Goal: Use online tool/utility: Utilize a website feature to perform a specific function

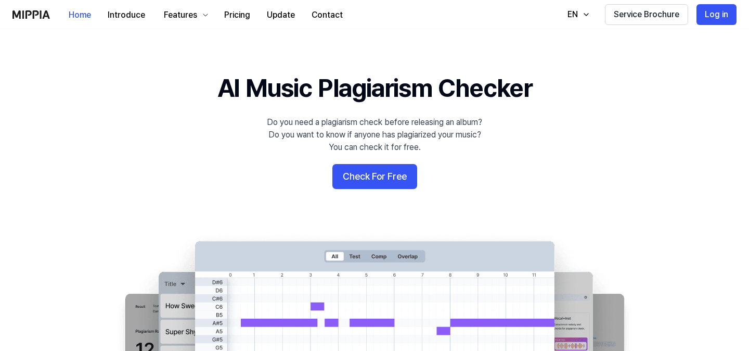
click at [385, 184] on button "Check For Free" at bounding box center [375, 176] width 85 height 25
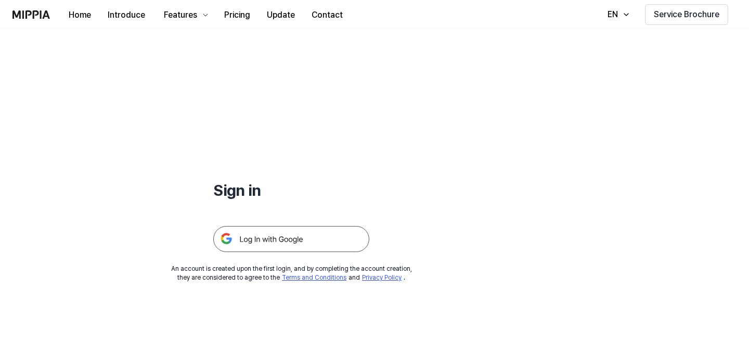
click at [325, 237] on img at bounding box center [291, 239] width 156 height 26
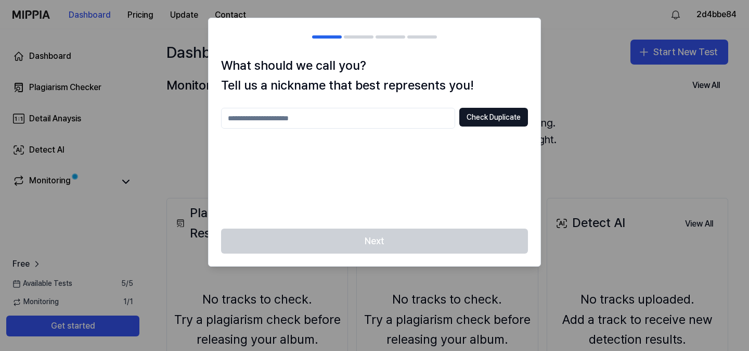
click at [418, 113] on input "text" at bounding box center [338, 118] width 234 height 21
type input "***"
click at [502, 108] on button "Check Duplicate" at bounding box center [493, 117] width 69 height 19
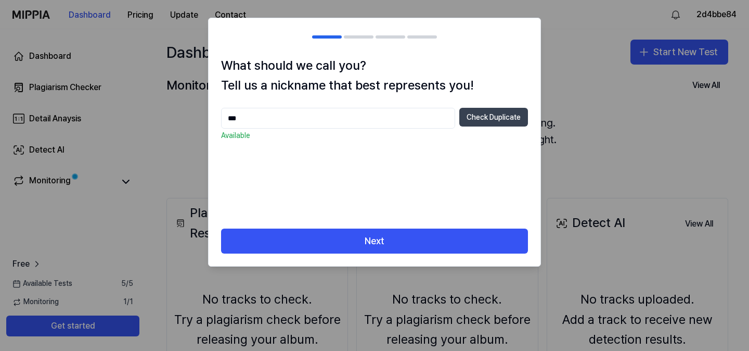
click at [502, 113] on button "Check Duplicate" at bounding box center [493, 117] width 69 height 19
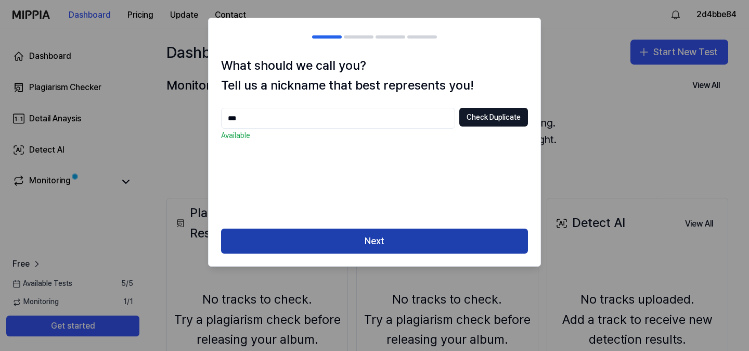
click at [438, 246] on button "Next" at bounding box center [374, 240] width 307 height 25
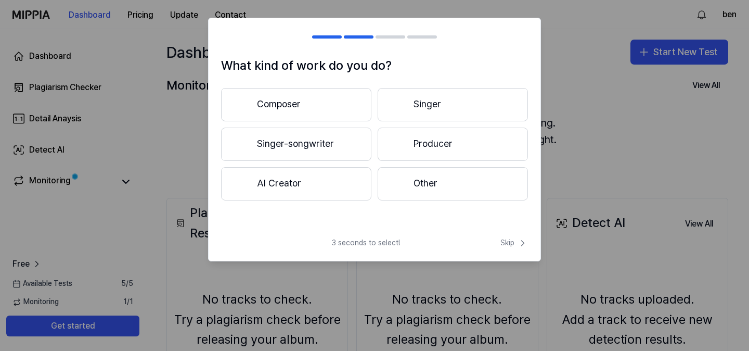
click at [435, 185] on button "Other" at bounding box center [453, 183] width 150 height 33
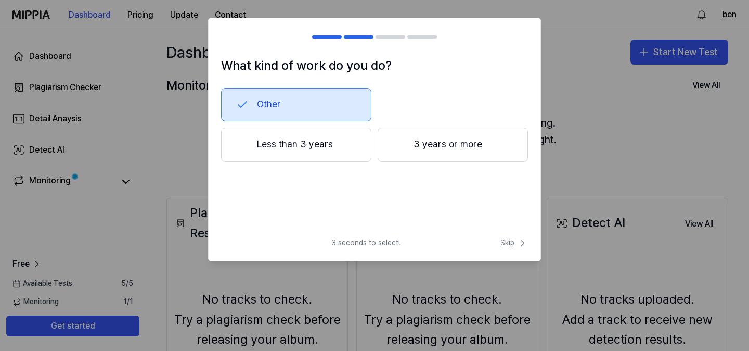
click at [512, 246] on span "Skip" at bounding box center [515, 243] width 28 height 10
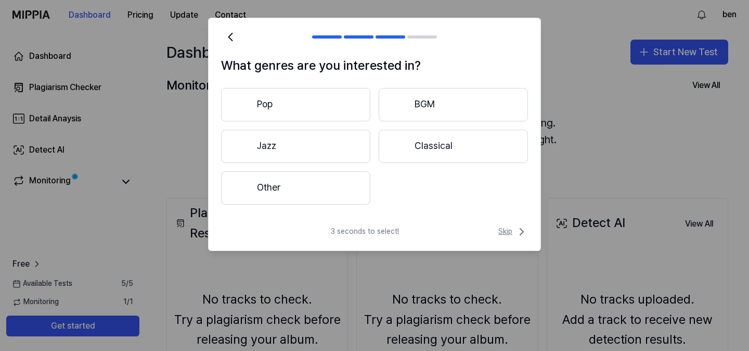
click at [512, 236] on span "Skip" at bounding box center [514, 231] width 30 height 12
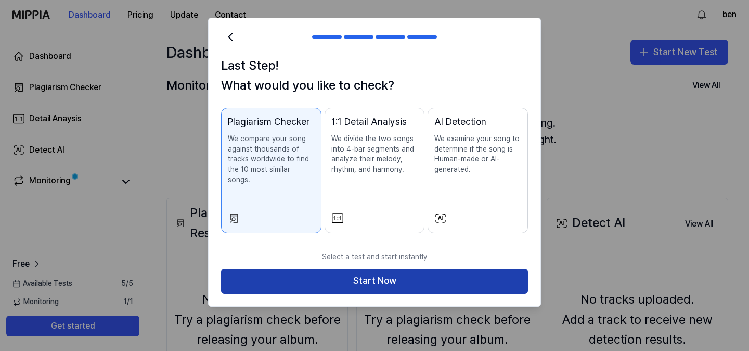
click at [481, 271] on button "Start Now" at bounding box center [374, 281] width 307 height 25
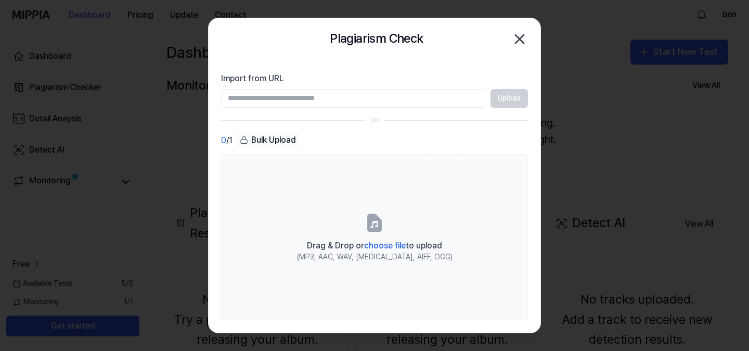
click at [503, 96] on div "Upload" at bounding box center [374, 98] width 307 height 19
click at [475, 99] on input "Import from URL" at bounding box center [353, 98] width 265 height 19
click at [433, 100] on input "Import from URL" at bounding box center [353, 98] width 265 height 19
click at [428, 100] on input "Import from URL" at bounding box center [353, 98] width 265 height 19
click at [494, 100] on div "Upload" at bounding box center [374, 98] width 307 height 19
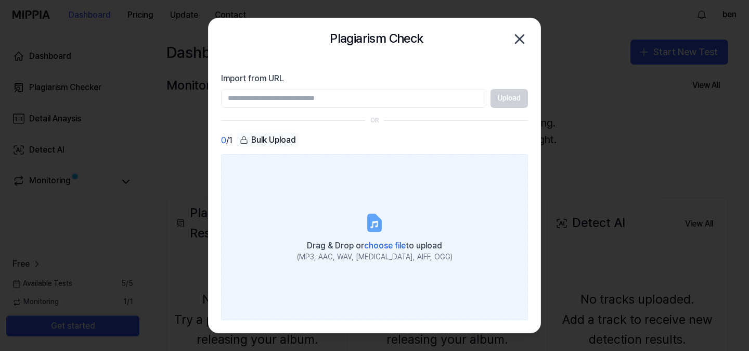
click at [388, 245] on span "choose file" at bounding box center [385, 245] width 42 height 10
click at [0, 0] on input "Drag & Drop or choose file to upload (MP3, AAC, WAV, FLAC, AIFF, OGG)" at bounding box center [0, 0] width 0 height 0
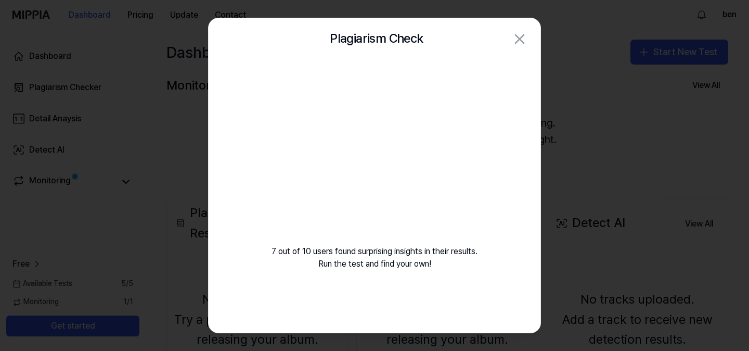
click at [424, 246] on div "7 out of 10 users found surprising insights in their results. Run the test and …" at bounding box center [375, 177] width 332 height 235
click at [503, 45] on div "Plagiarism Check Close" at bounding box center [374, 39] width 307 height 21
click at [465, 96] on div "7 out of 10 users found surprising insights in their results. Run the test and …" at bounding box center [375, 177] width 332 height 235
